Goal: Task Accomplishment & Management: Manage account settings

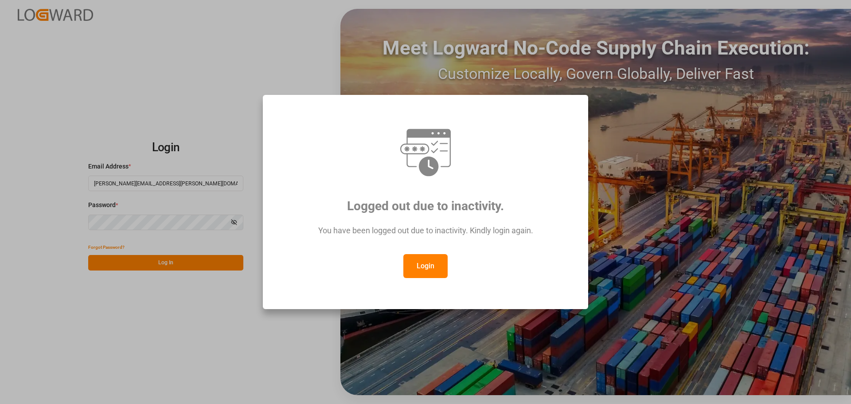
click at [411, 251] on div "You have been logged out due to inactivity. Kindly login again." at bounding box center [425, 234] width 293 height 39
click at [427, 270] on button "Login" at bounding box center [425, 266] width 44 height 24
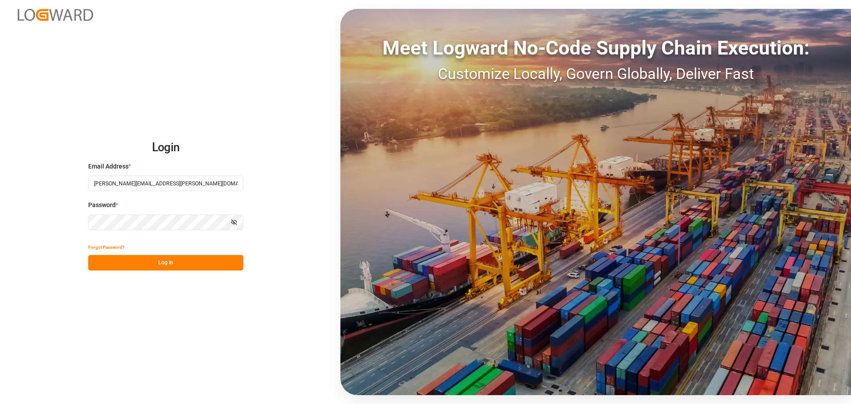
click at [214, 262] on button "Log In" at bounding box center [165, 263] width 155 height 16
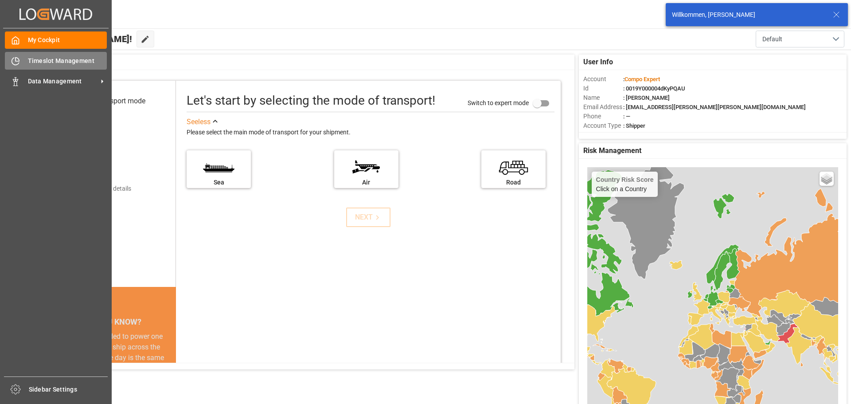
click at [23, 64] on div "Timeslot Management Timeslot Management" at bounding box center [56, 60] width 102 height 17
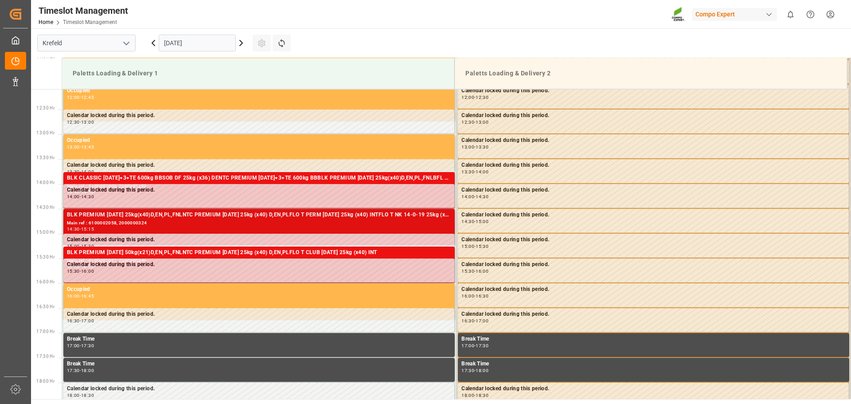
scroll to position [658, 0]
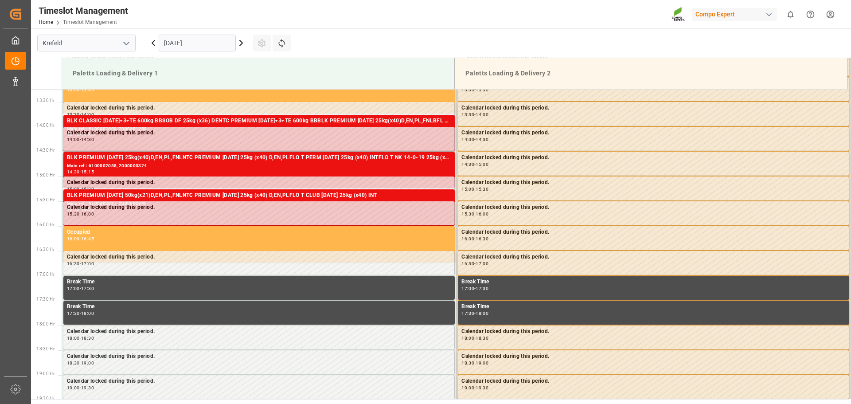
click at [240, 44] on icon at bounding box center [241, 43] width 11 height 11
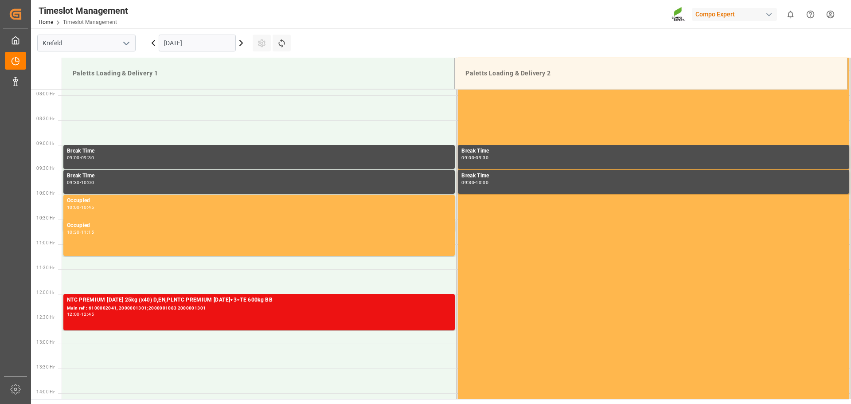
scroll to position [391, 0]
click at [155, 43] on icon at bounding box center [153, 43] width 11 height 11
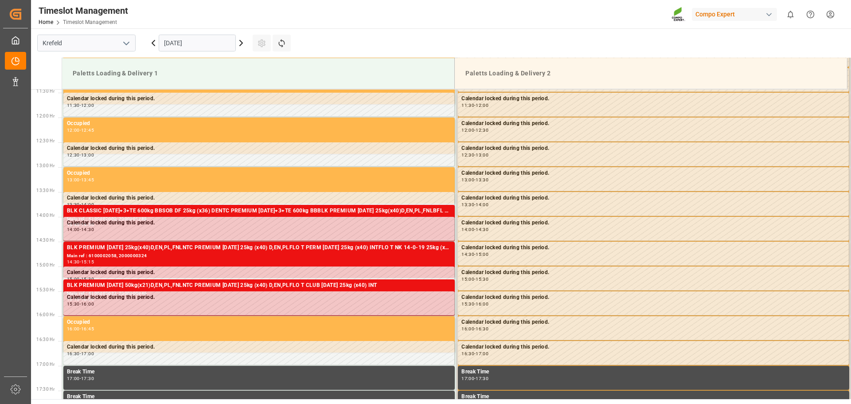
scroll to position [569, 0]
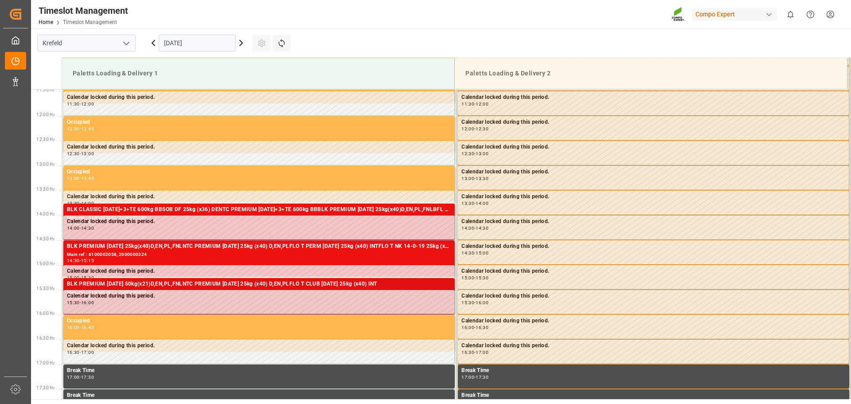
click at [158, 286] on div "BLK PREMIUM [DATE] 50kg(x21)D,EN,PL,FNLNTC PREMIUM [DATE] 25kg (x40) D,EN,PLFLO…" at bounding box center [259, 284] width 384 height 9
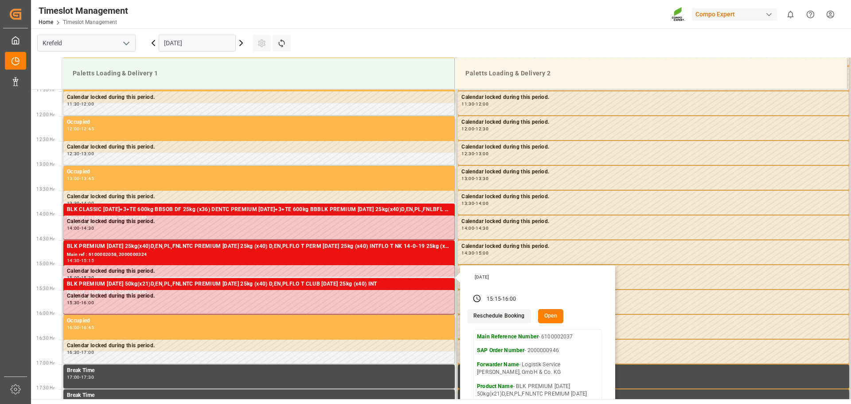
click at [551, 317] on button "Open" at bounding box center [551, 316] width 26 height 14
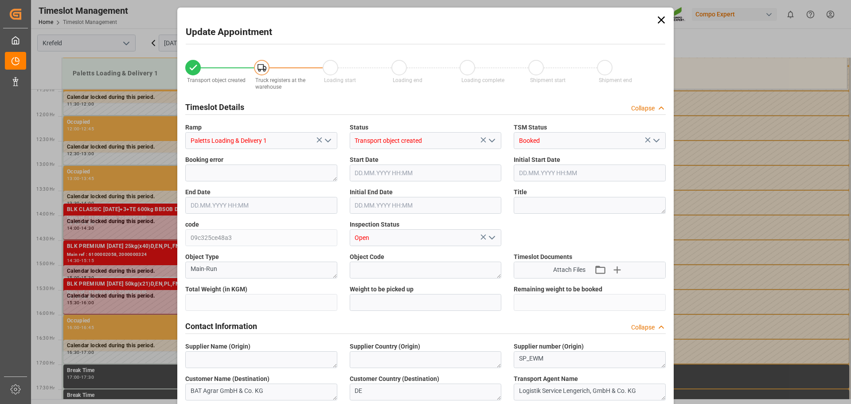
type input "22492.4"
type input "0"
type input "[DATE] 15:15"
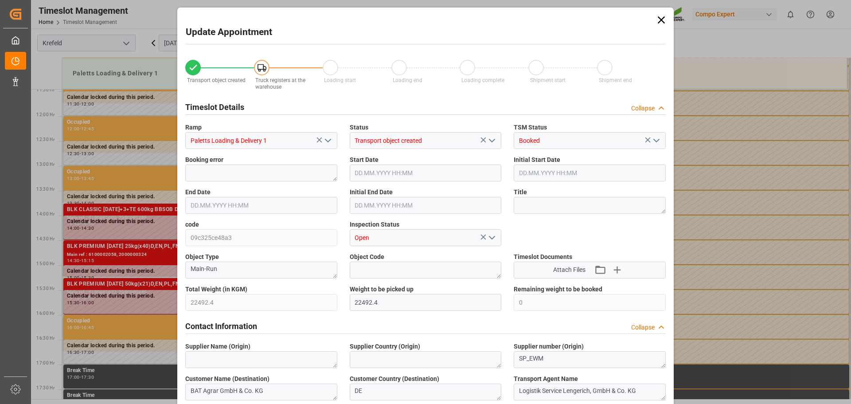
type input "[DATE] 15:15"
type input "[DATE] 16:00"
type input "[DATE] 13:11"
type input "[DATE] 06:58"
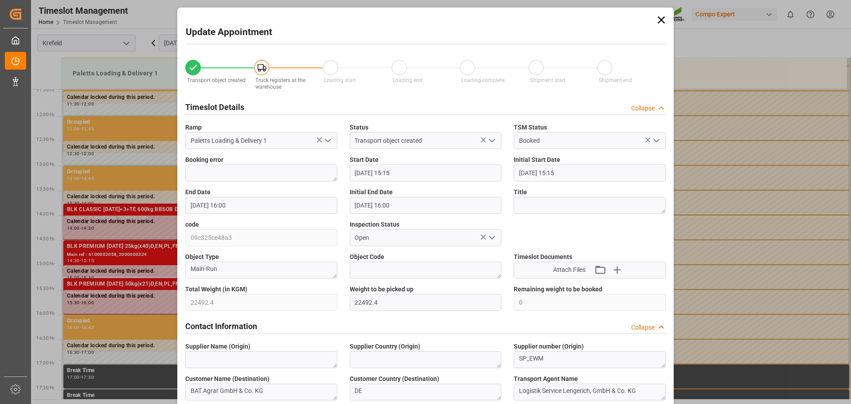
click at [424, 174] on input "[DATE] 15:15" at bounding box center [426, 172] width 152 height 17
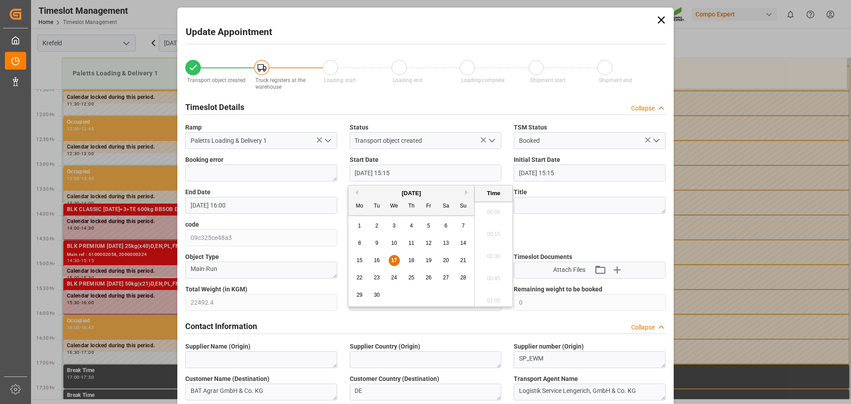
scroll to position [1311, 0]
click at [408, 259] on span "18" at bounding box center [411, 260] width 6 height 6
click at [496, 211] on li "12:45" at bounding box center [494, 209] width 38 height 22
type input "[DATE] 12:45"
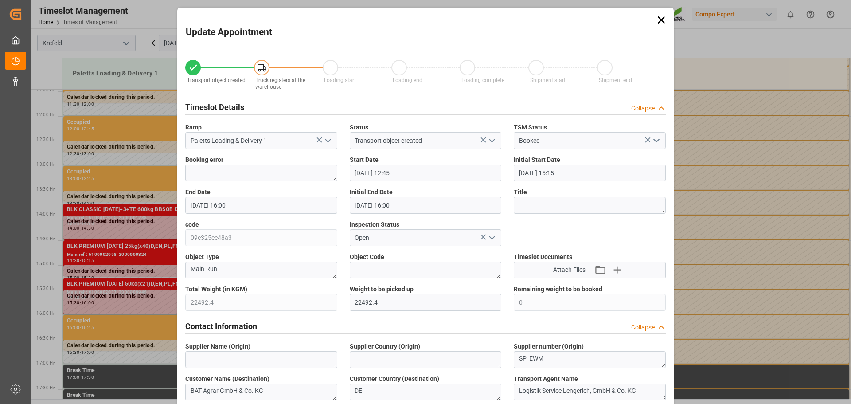
click at [221, 208] on input "[DATE] 16:00" at bounding box center [261, 205] width 152 height 17
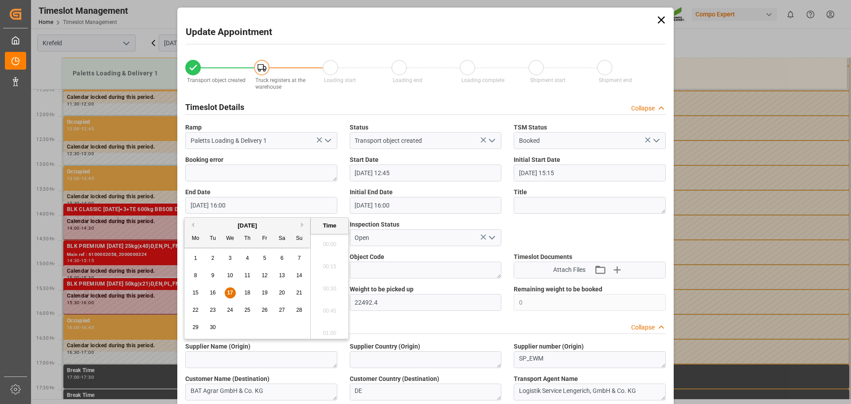
scroll to position [1378, 0]
click at [247, 293] on span "18" at bounding box center [247, 293] width 6 height 6
click at [330, 244] on li "13:30" at bounding box center [330, 242] width 38 height 22
type input "[DATE] 13:30"
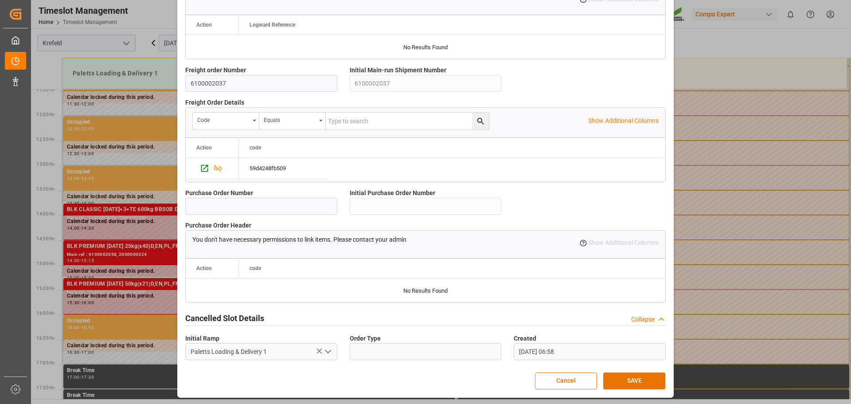
scroll to position [763, 0]
click at [642, 380] on button "SAVE" at bounding box center [634, 380] width 62 height 17
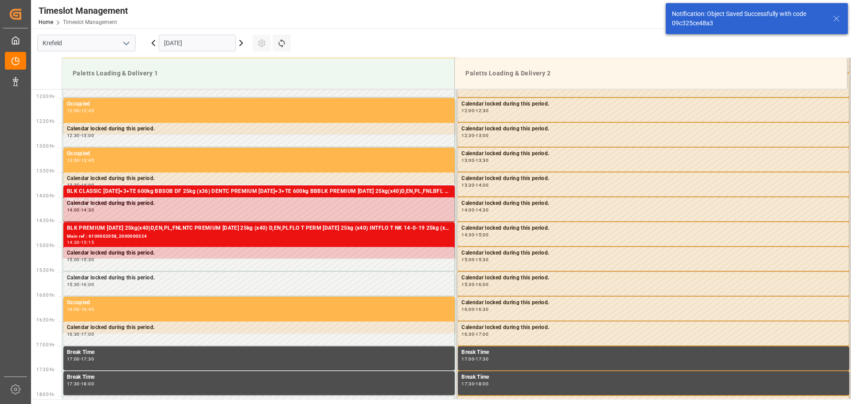
scroll to position [590, 0]
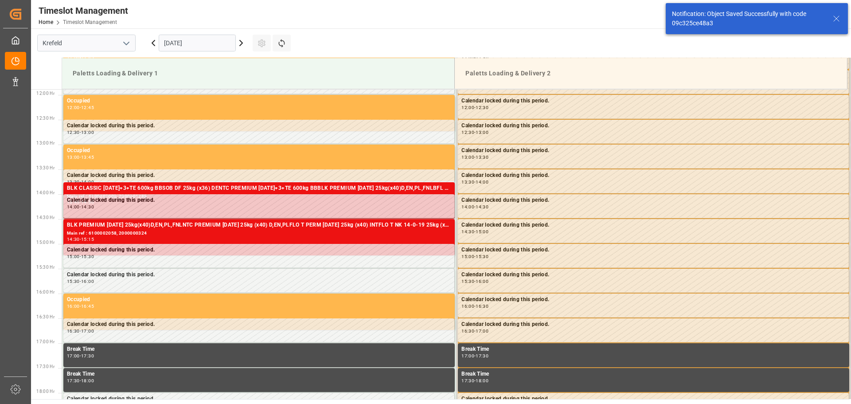
click at [240, 41] on icon at bounding box center [241, 43] width 11 height 11
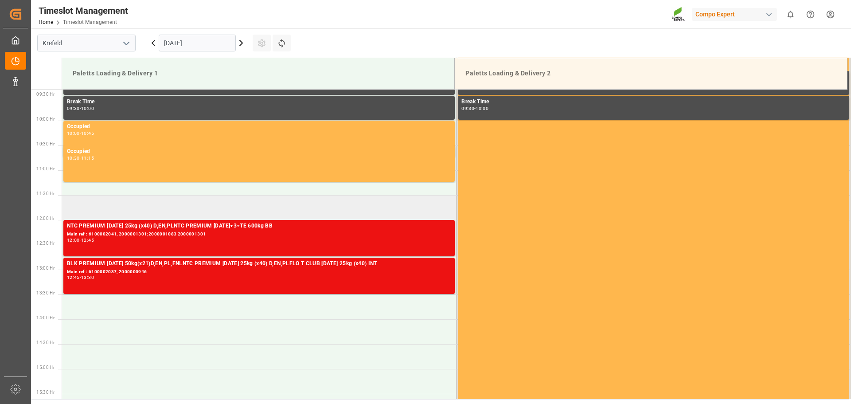
scroll to position [480, 0]
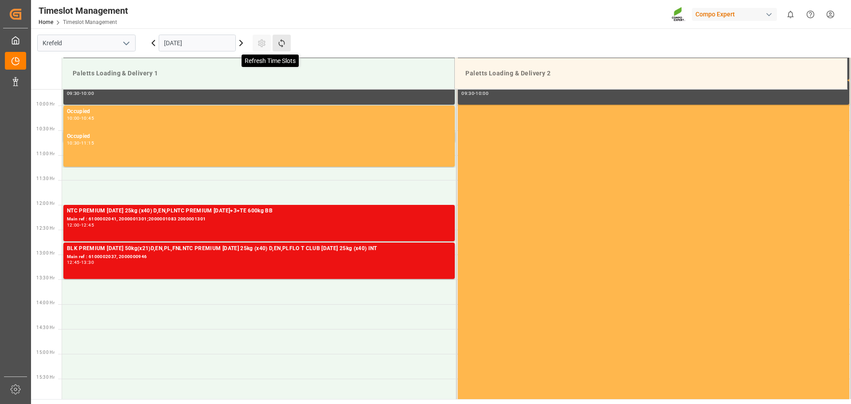
click at [279, 45] on icon at bounding box center [281, 43] width 9 height 9
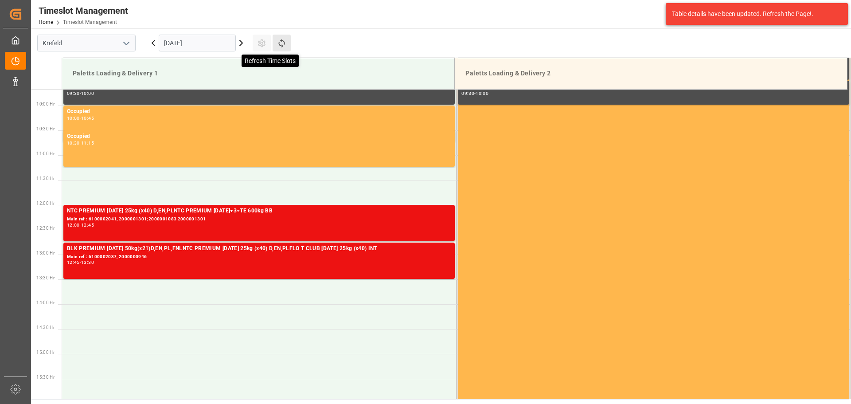
click at [285, 46] on icon at bounding box center [281, 43] width 9 height 9
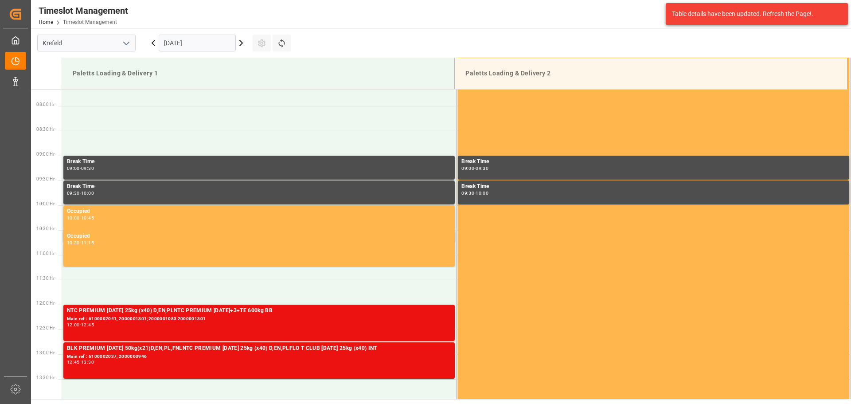
scroll to position [391, 0]
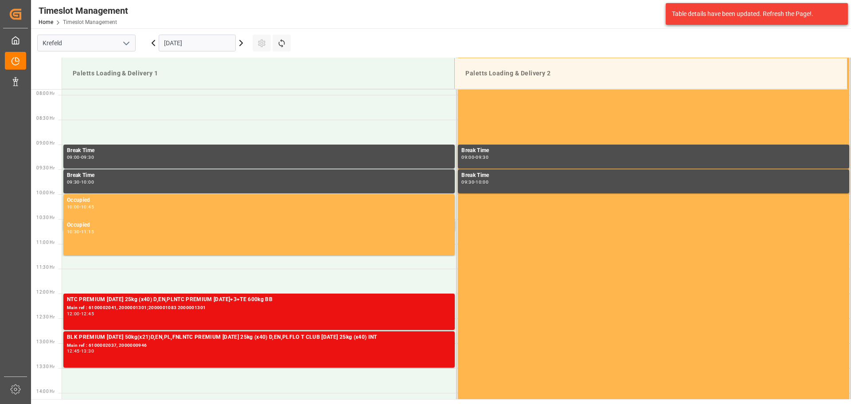
click at [184, 39] on input "[DATE]" at bounding box center [197, 43] width 77 height 17
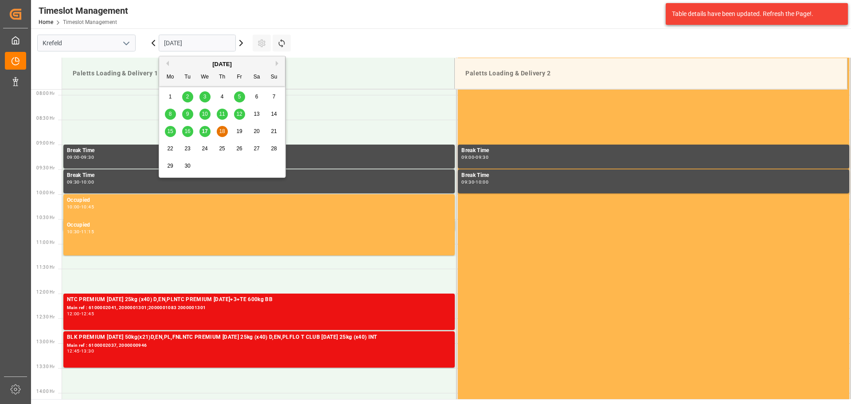
click at [207, 133] on span "17" at bounding box center [205, 131] width 6 height 6
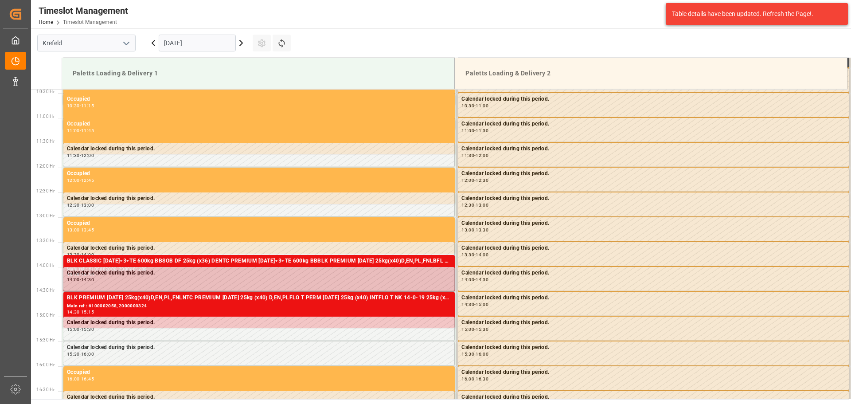
scroll to position [524, 0]
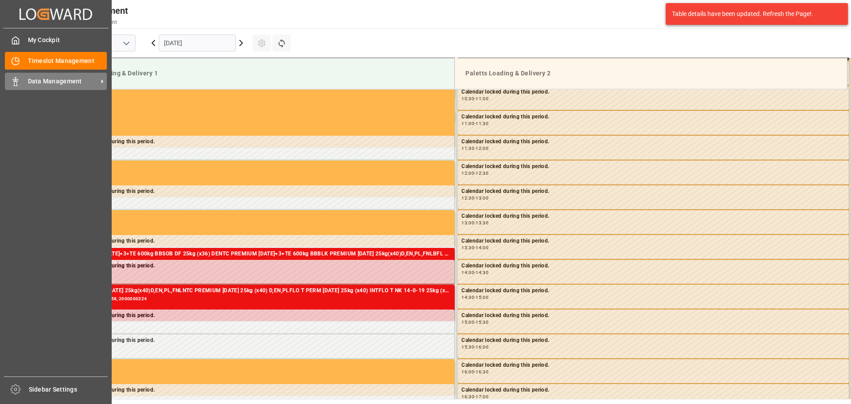
click at [23, 79] on div "Data Management Data Management" at bounding box center [56, 81] width 102 height 17
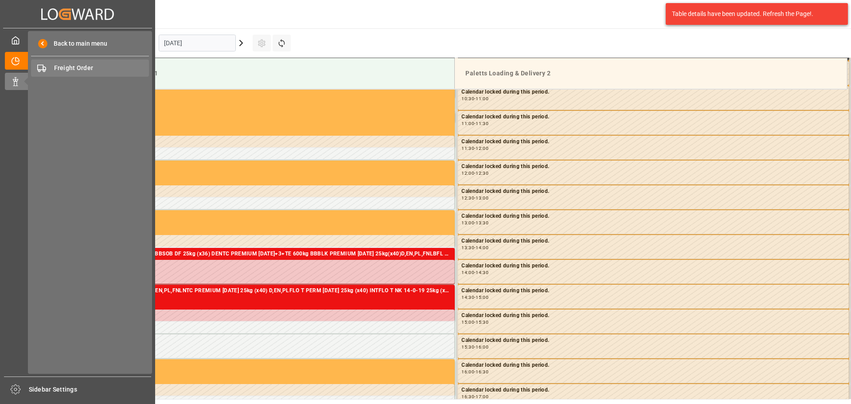
click at [89, 65] on span "Freight Order" at bounding box center [101, 67] width 95 height 9
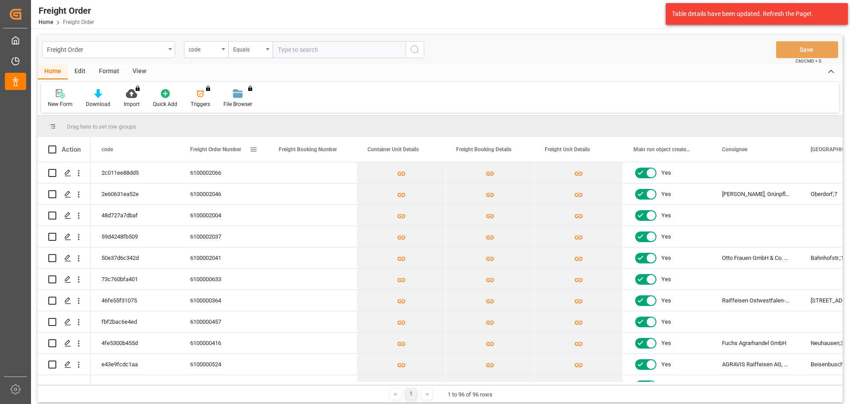
click at [227, 147] on span "Freight Order Number" at bounding box center [215, 149] width 51 height 6
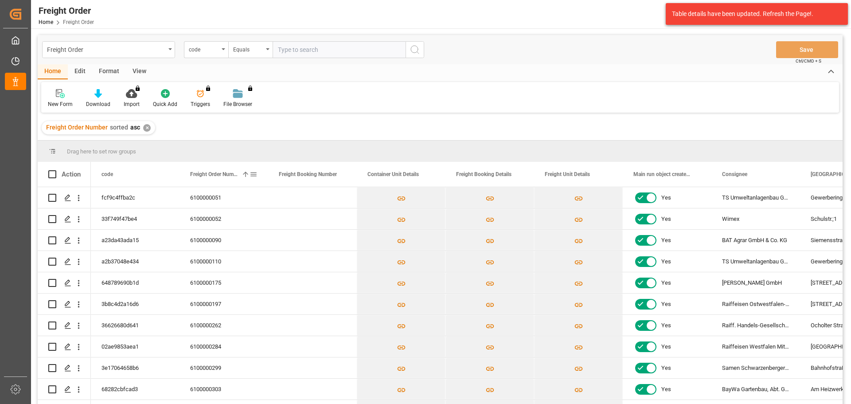
click at [230, 175] on span "Freight Order Number" at bounding box center [214, 174] width 48 height 6
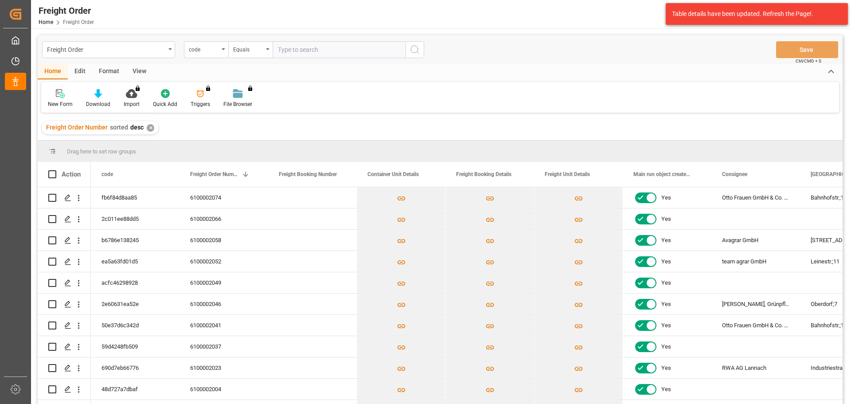
click at [565, 70] on div "Home Edit Format View" at bounding box center [440, 71] width 805 height 15
click at [603, 102] on div "New Form Download Import You don't have permission for this feature. Contact ad…" at bounding box center [440, 97] width 798 height 31
click at [490, 75] on div "Home Edit Format View" at bounding box center [440, 71] width 805 height 15
click at [549, 119] on div "Freight Order Number sorted desc ✕" at bounding box center [440, 127] width 805 height 25
